Goal: Task Accomplishment & Management: Manage account settings

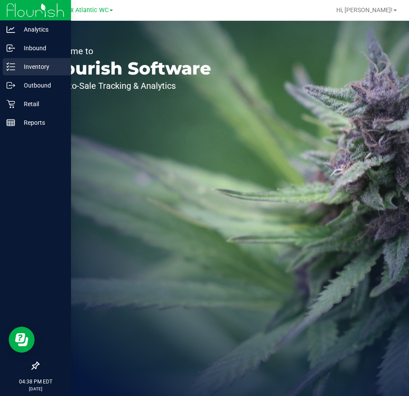
click at [13, 63] on icon at bounding box center [10, 66] width 9 height 9
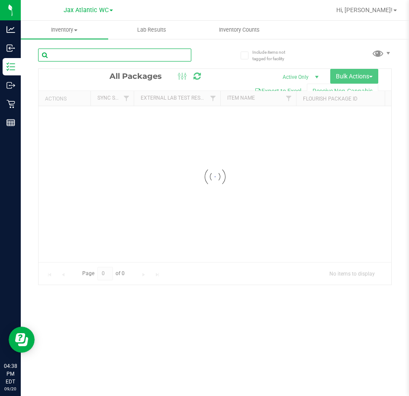
click at [83, 52] on input "text" at bounding box center [114, 55] width 153 height 13
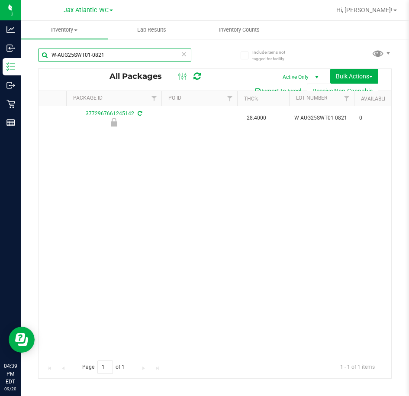
scroll to position [0, 329]
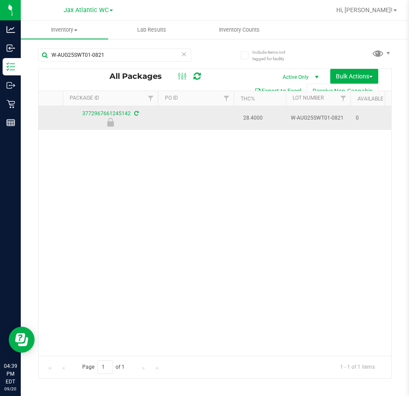
click at [318, 115] on span "W-AUG25SWT01-0821" at bounding box center [318, 118] width 55 height 8
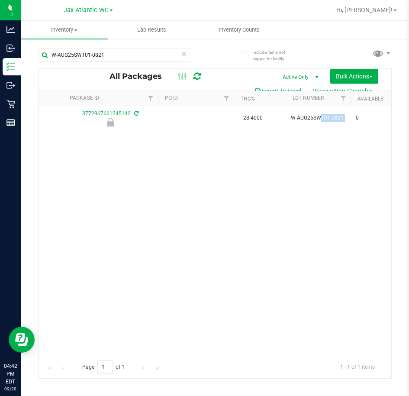
scroll to position [0, 0]
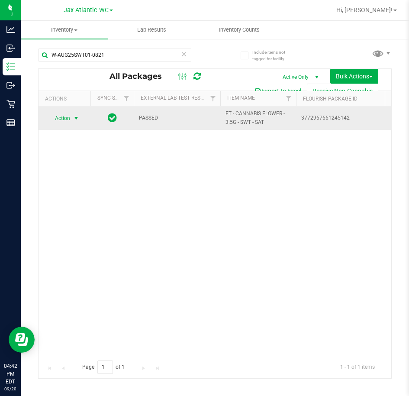
click at [60, 120] on span "Action" at bounding box center [58, 118] width 23 height 12
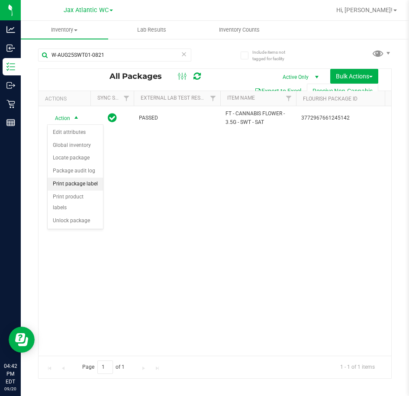
click at [85, 184] on li "Print package label" at bounding box center [75, 184] width 55 height 13
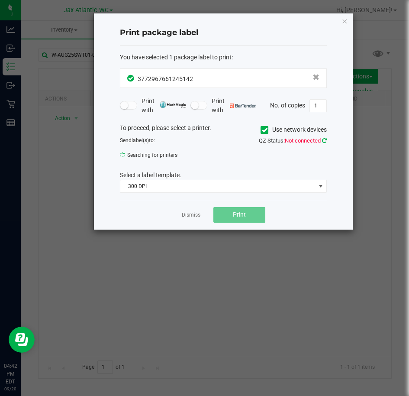
click at [326, 141] on icon at bounding box center [324, 141] width 5 height 6
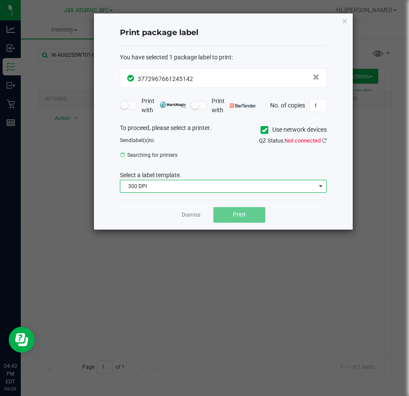
click at [150, 185] on span "300 DPI" at bounding box center [217, 186] width 195 height 12
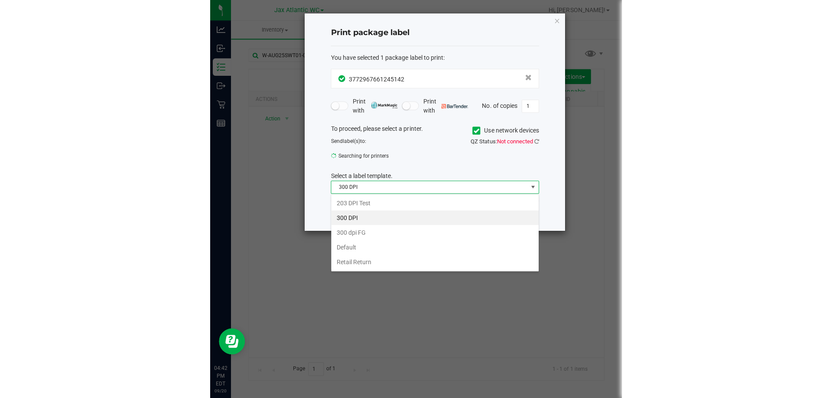
scroll to position [13, 207]
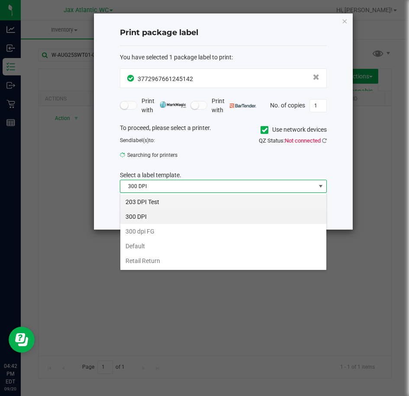
click at [155, 204] on li "203 DPI Test" at bounding box center [223, 202] width 206 height 15
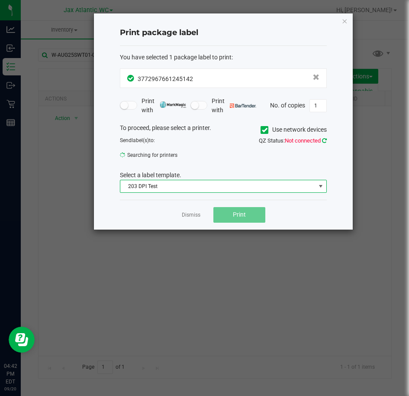
click at [325, 139] on icon at bounding box center [324, 141] width 5 height 6
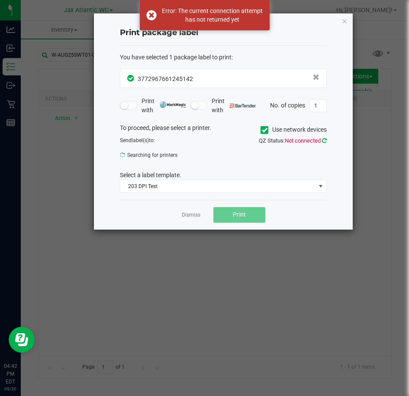
click at [323, 143] on icon at bounding box center [324, 141] width 5 height 6
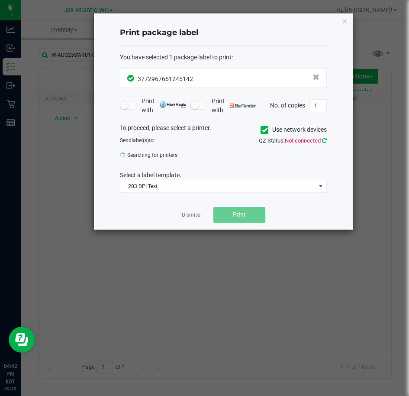
click at [324, 139] on icon at bounding box center [324, 141] width 5 height 6
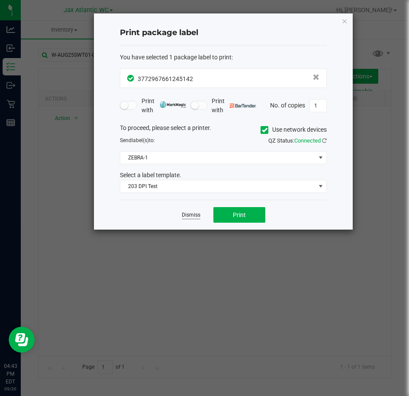
click at [194, 214] on link "Dismiss" at bounding box center [191, 214] width 19 height 7
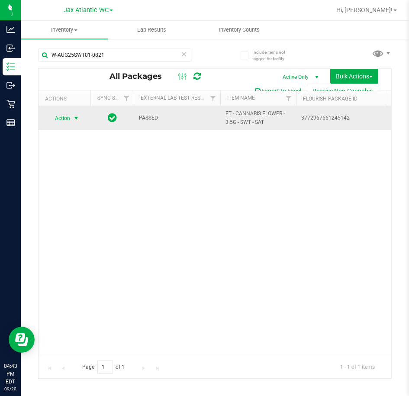
click at [63, 117] on span "Action" at bounding box center [58, 118] width 23 height 12
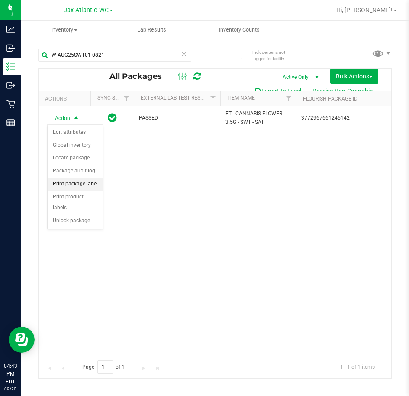
click at [94, 187] on li "Print package label" at bounding box center [75, 184] width 55 height 13
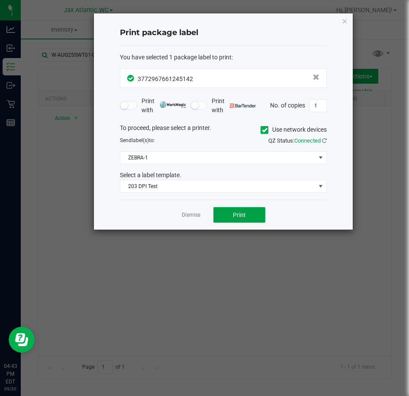
click at [242, 216] on span "Print" at bounding box center [239, 214] width 13 height 7
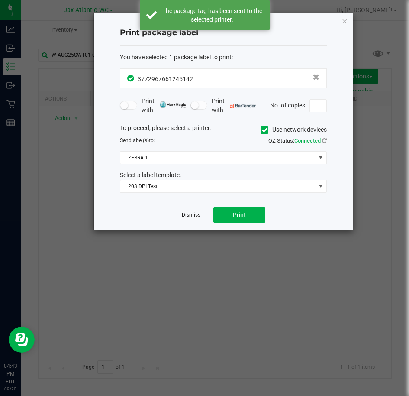
click at [196, 214] on link "Dismiss" at bounding box center [191, 214] width 19 height 7
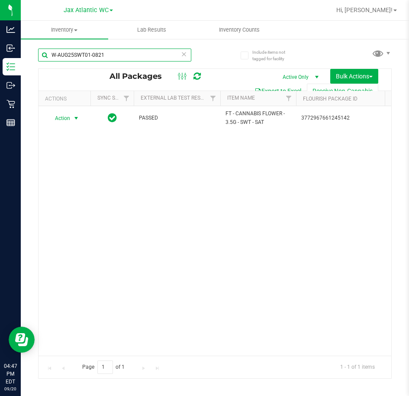
click at [119, 50] on input "W-AUG25SWT01-0821" at bounding box center [114, 55] width 153 height 13
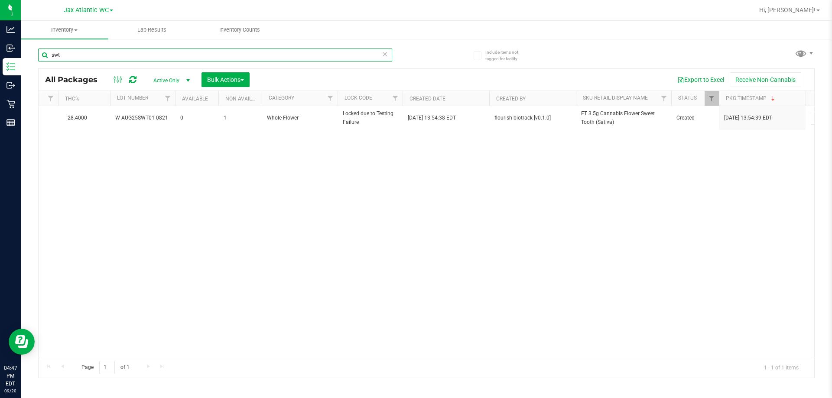
scroll to position [0, 540]
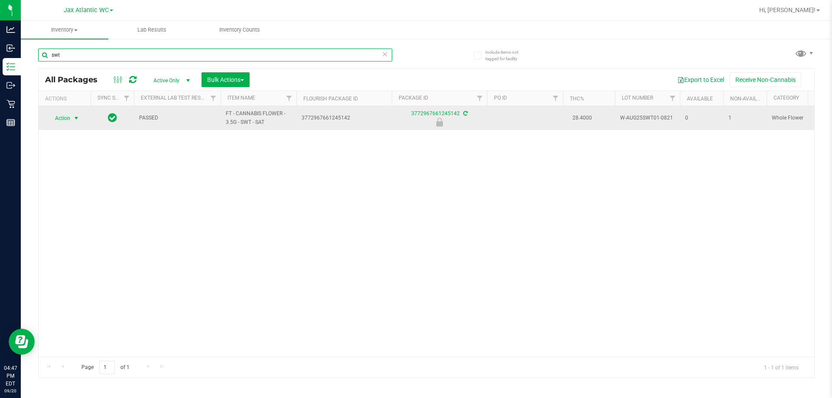
type input "swt"
click at [66, 119] on span "Action" at bounding box center [58, 118] width 23 height 12
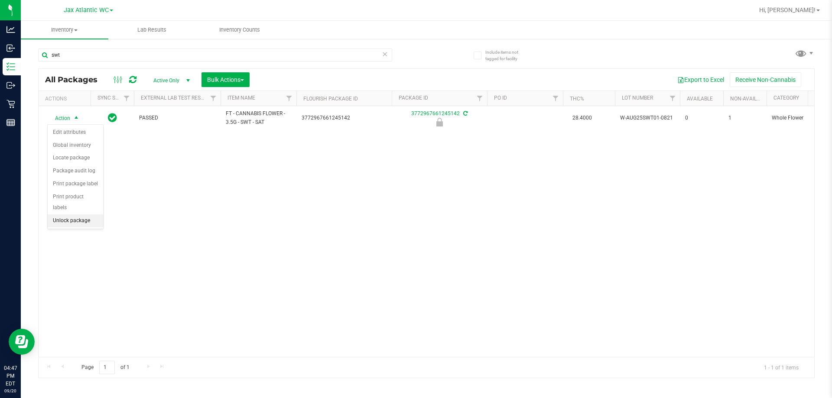
click at [79, 214] on li "Unlock package" at bounding box center [75, 220] width 55 height 13
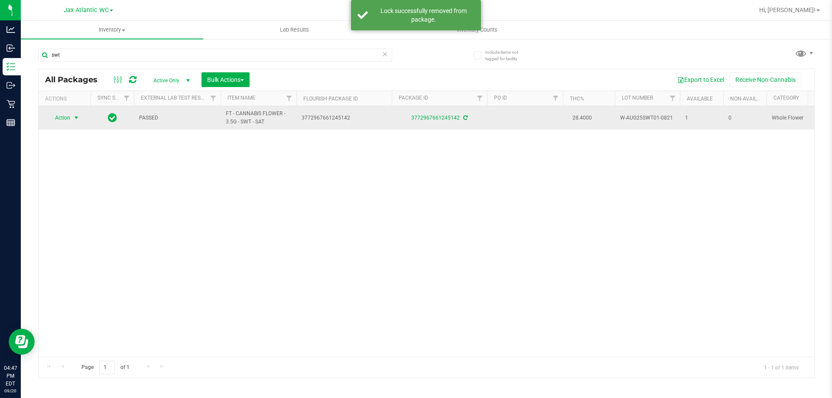
click at [62, 119] on span "Action" at bounding box center [58, 118] width 23 height 12
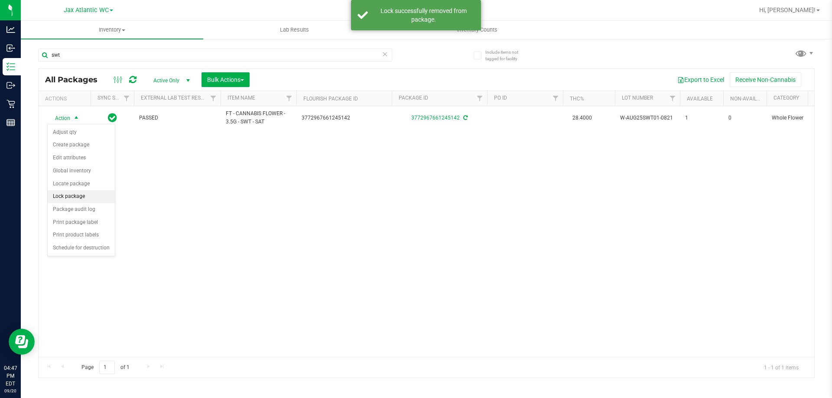
click at [92, 200] on li "Lock package" at bounding box center [81, 196] width 67 height 13
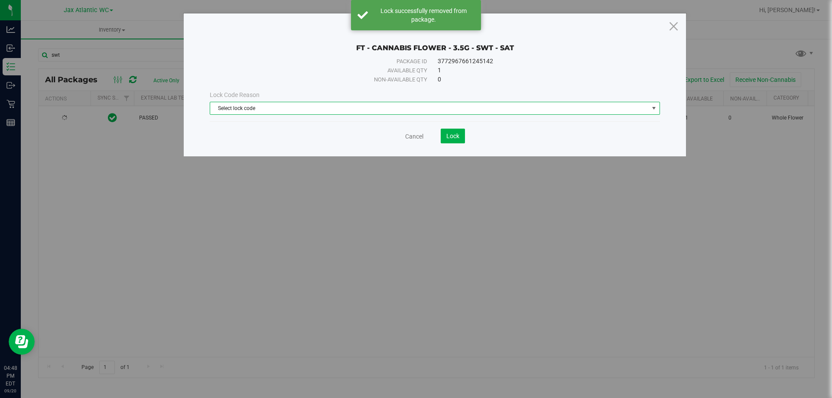
click at [261, 106] on span "Select lock code" at bounding box center [429, 108] width 438 height 12
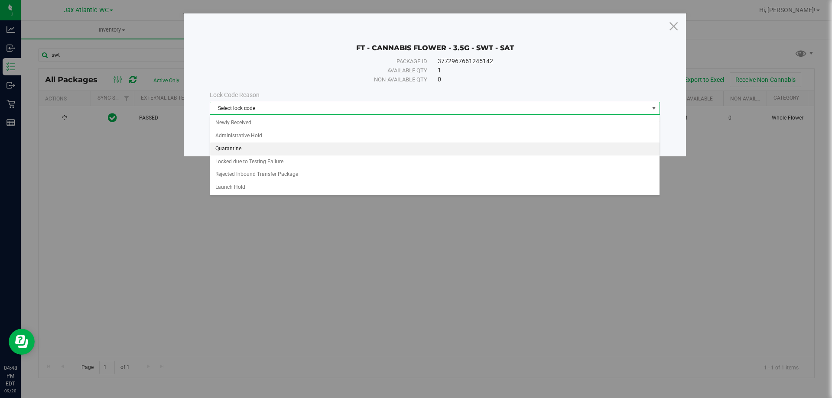
click at [261, 149] on li "Quarantine" at bounding box center [434, 149] width 449 height 13
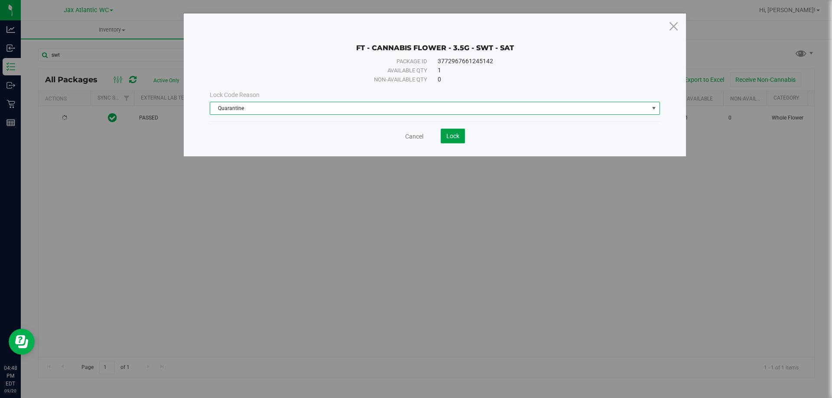
click at [409, 138] on span "Lock" at bounding box center [452, 136] width 13 height 7
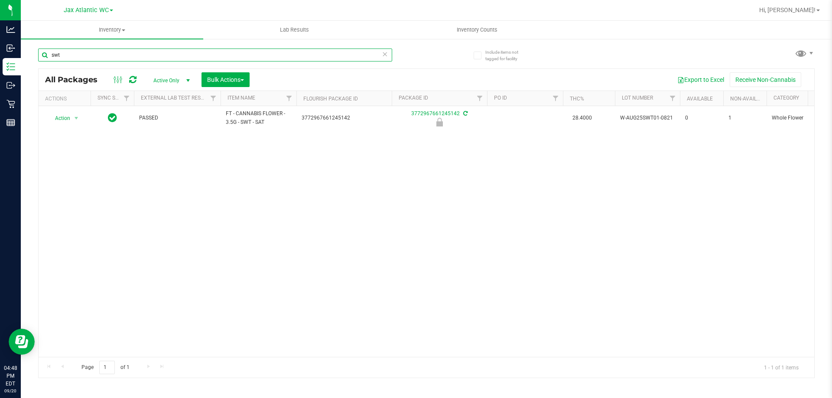
click at [101, 58] on input "swt" at bounding box center [215, 55] width 354 height 13
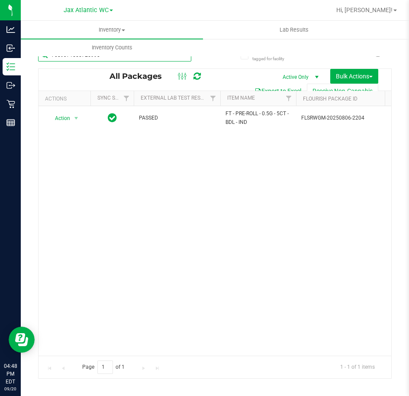
type input "7089371550726990"
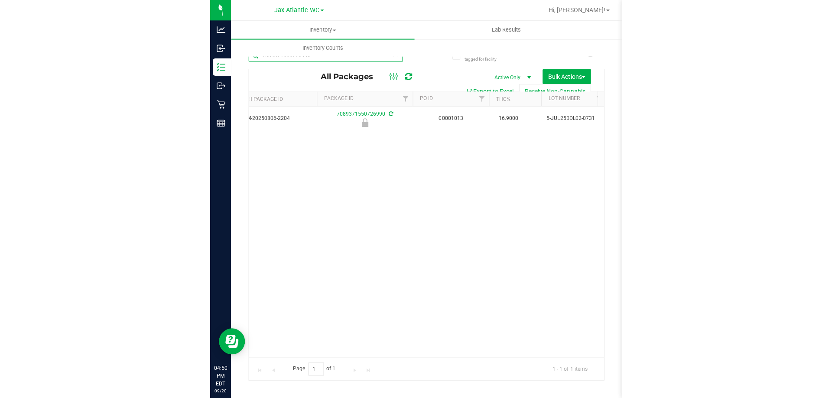
scroll to position [0, 361]
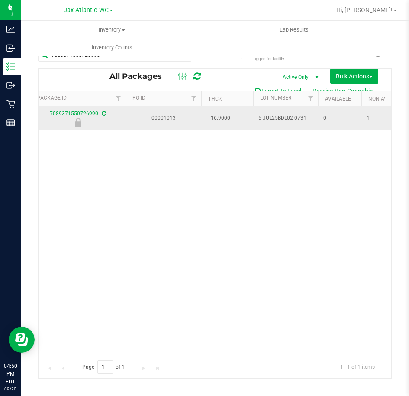
click at [281, 117] on span "5-JUL25BDL02-0731" at bounding box center [286, 118] width 55 height 8
click at [284, 117] on span "5-JUL25BDL02-0731" at bounding box center [286, 118] width 55 height 8
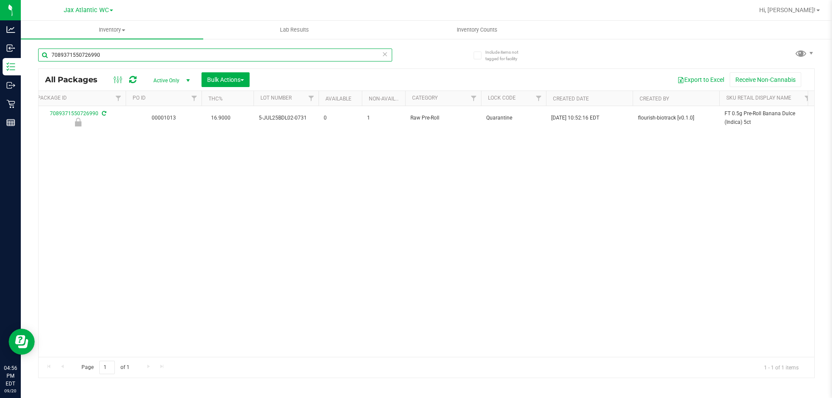
click at [114, 52] on input "7089371550726990" at bounding box center [215, 55] width 354 height 13
type input "\"
